Goal: Navigation & Orientation: Find specific page/section

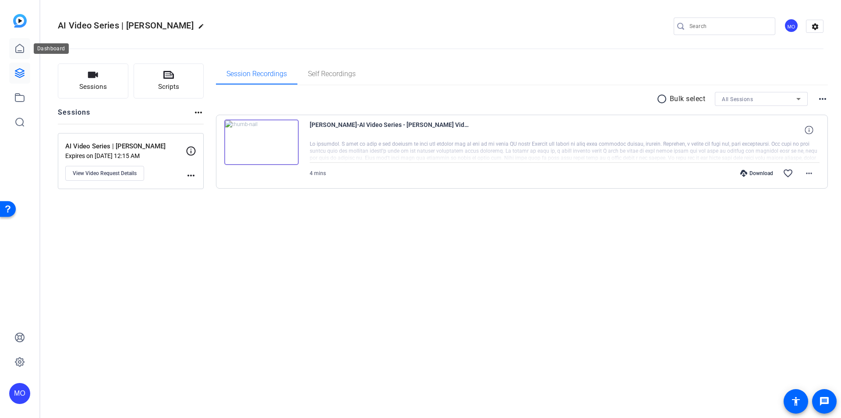
click at [14, 44] on icon at bounding box center [19, 48] width 11 height 11
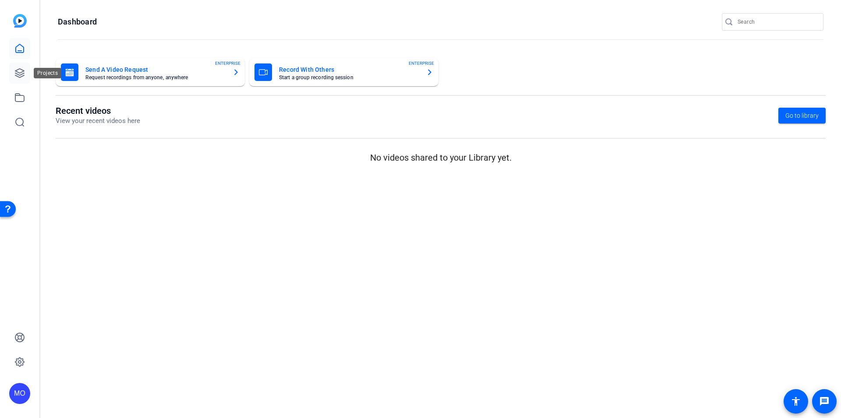
click at [24, 70] on icon at bounding box center [19, 73] width 9 height 9
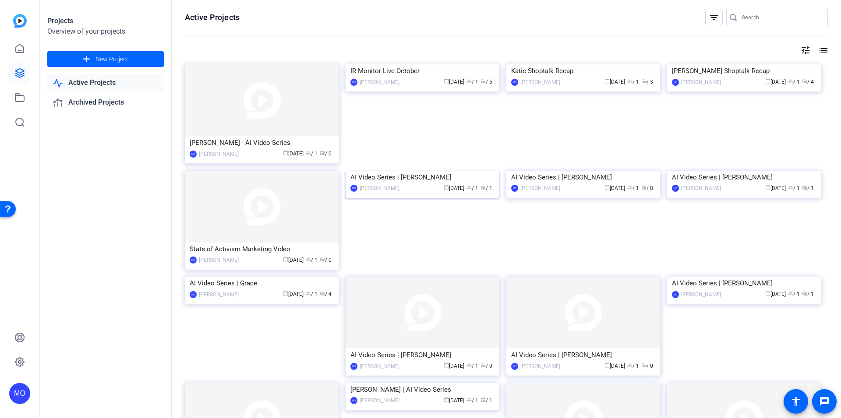
click at [409, 171] on img at bounding box center [422, 171] width 154 height 0
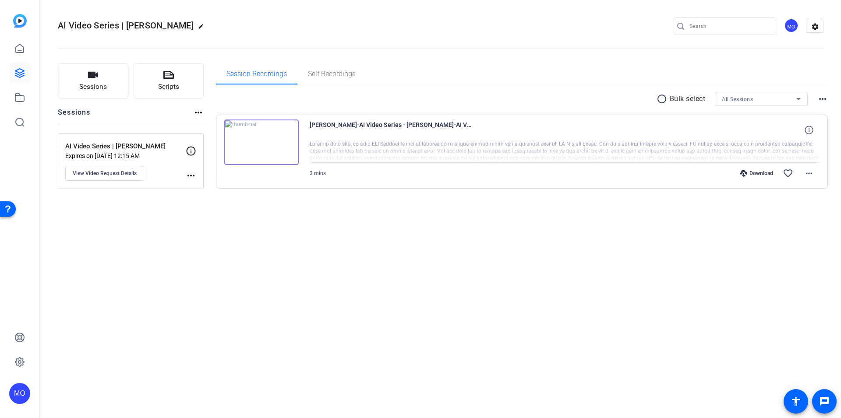
click at [262, 151] on img at bounding box center [261, 143] width 74 height 46
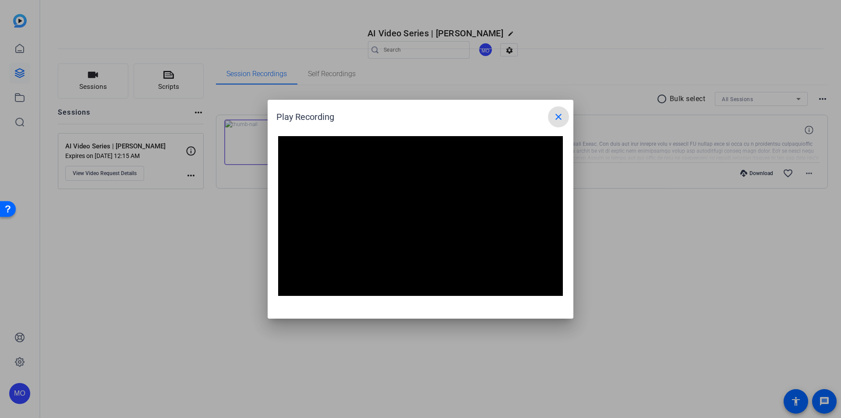
click at [560, 116] on mat-icon "close" at bounding box center [558, 117] width 11 height 11
